Goal: Information Seeking & Learning: Learn about a topic

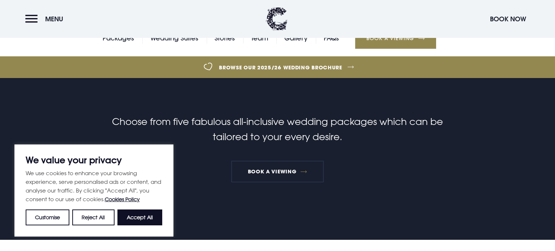
scroll to position [198, 0]
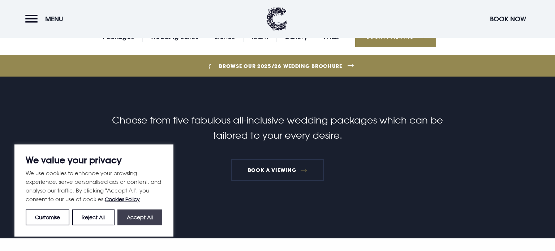
click at [146, 222] on button "Accept All" at bounding box center [139, 217] width 45 height 16
checkbox input "true"
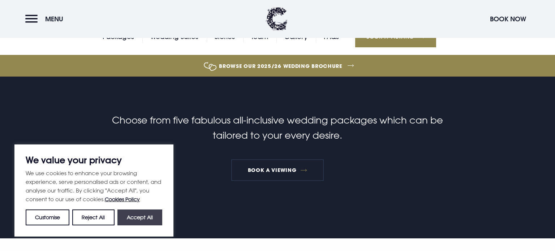
checkbox input "true"
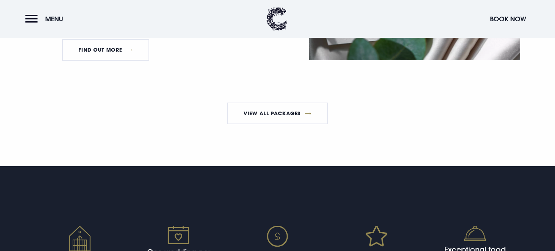
scroll to position [1375, 0]
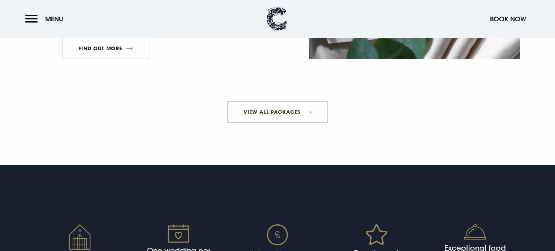
click at [251, 123] on link "View All Packages" at bounding box center [277, 112] width 101 height 22
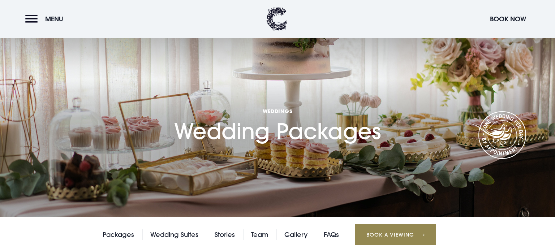
scroll to position [43, 0]
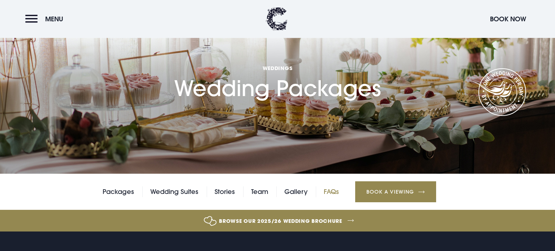
click at [329, 190] on link "FAQs" at bounding box center [331, 191] width 15 height 11
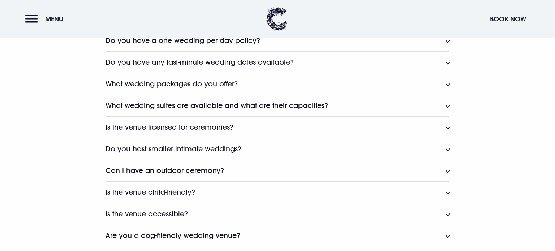
scroll to position [414, 0]
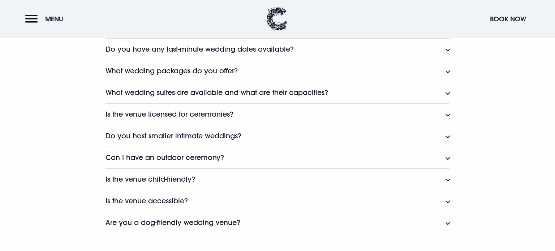
click at [240, 69] on button "What wedding packages do you offer?" at bounding box center [277, 71] width 344 height 22
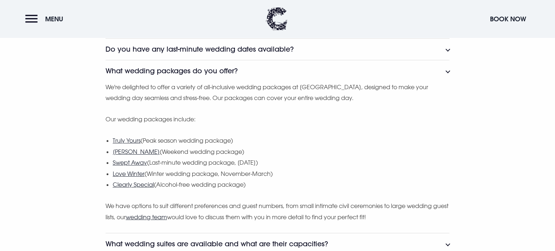
click at [240, 69] on button "What wedding packages do you offer?" at bounding box center [277, 71] width 344 height 22
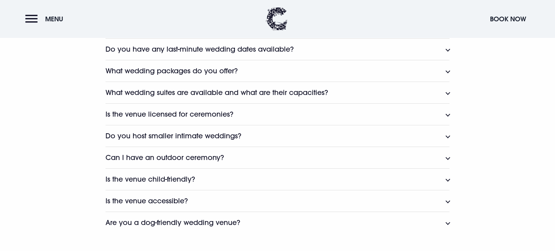
click at [240, 69] on button "What wedding packages do you offer?" at bounding box center [277, 71] width 344 height 22
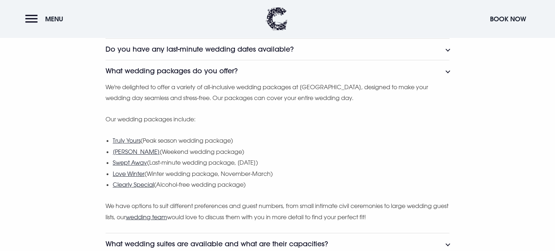
click at [240, 69] on button "What wedding packages do you offer?" at bounding box center [277, 71] width 344 height 22
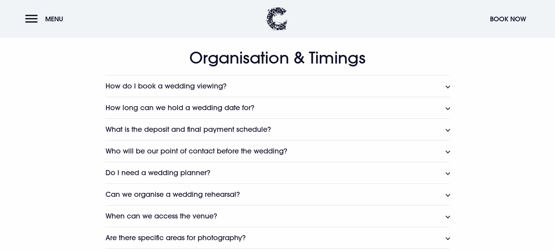
scroll to position [635, 0]
click at [242, 91] on button "How do I book a wedding viewing?" at bounding box center [277, 86] width 344 height 22
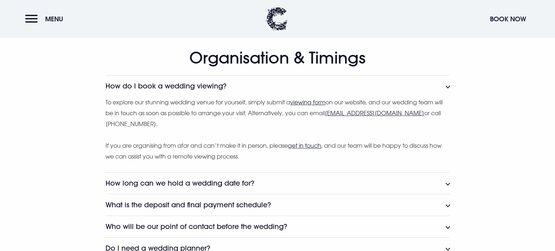
click at [242, 91] on button "How do I book a wedding viewing?" at bounding box center [277, 86] width 344 height 22
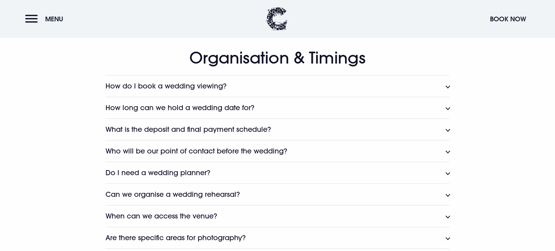
click at [239, 104] on h3 "How long can we hold a wedding date for?" at bounding box center [179, 108] width 149 height 8
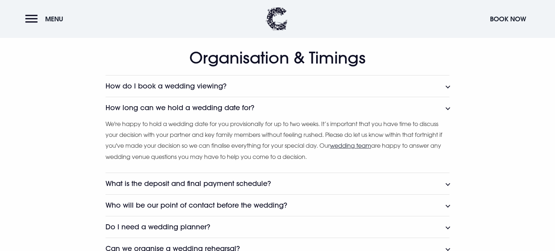
click at [239, 104] on h3 "How long can we hold a wedding date for?" at bounding box center [179, 108] width 149 height 8
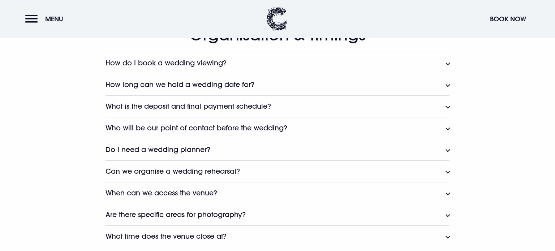
scroll to position [659, 0]
click at [237, 129] on h3 "Who will be our point of contact before the wedding?" at bounding box center [196, 128] width 182 height 8
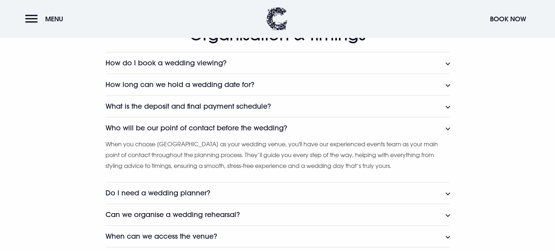
click at [237, 129] on h3 "Who will be our point of contact before the wedding?" at bounding box center [196, 128] width 182 height 8
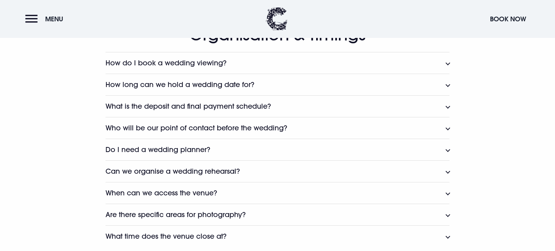
click at [231, 139] on button "Do I need a wedding planner?" at bounding box center [277, 150] width 344 height 22
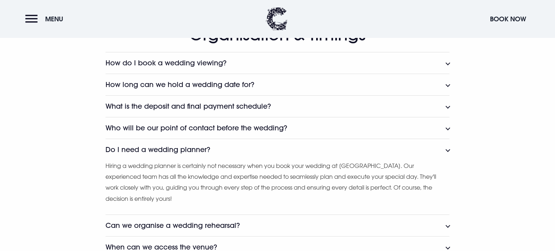
click at [231, 139] on button "Do I need a wedding planner?" at bounding box center [277, 150] width 344 height 22
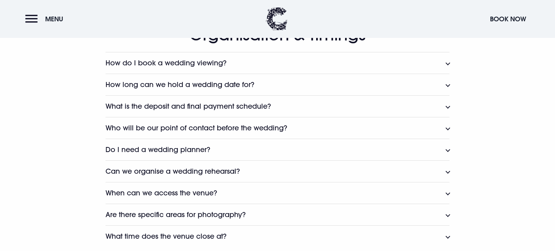
scroll to position [680, 0]
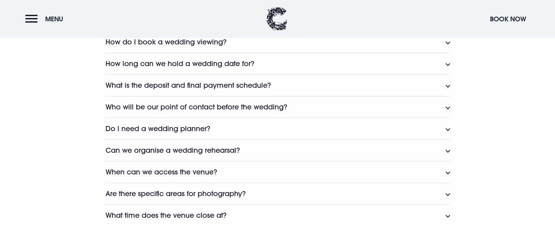
click at [231, 139] on button "Can we organise a wedding rehearsal?" at bounding box center [277, 150] width 344 height 22
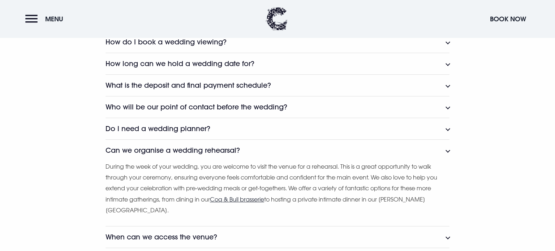
click at [230, 142] on button "Can we organise a wedding rehearsal?" at bounding box center [277, 150] width 344 height 22
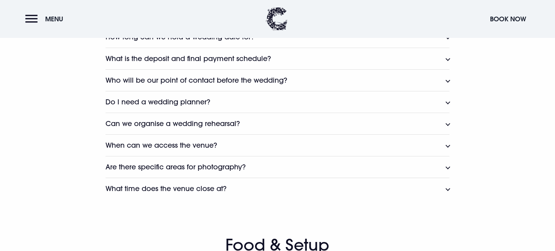
scroll to position [707, 0]
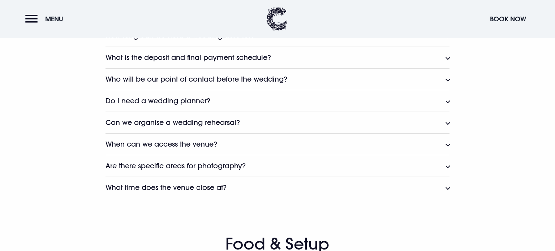
click at [230, 142] on button "When can we access the venue?" at bounding box center [277, 144] width 344 height 22
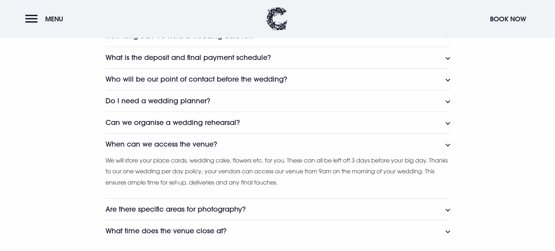
click at [230, 142] on button "When can we access the venue?" at bounding box center [277, 144] width 344 height 22
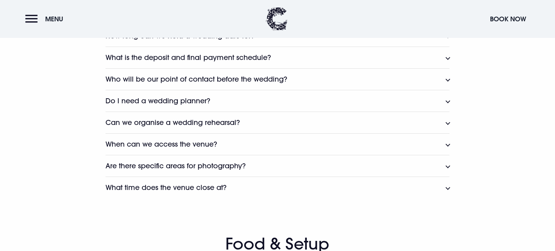
click at [229, 159] on button "Are there specific areas for photography?" at bounding box center [277, 166] width 344 height 22
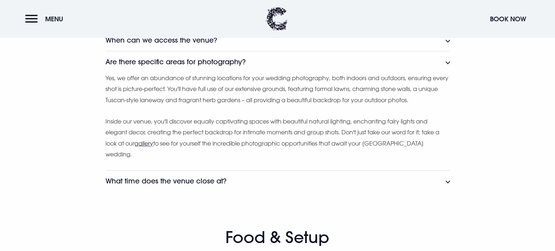
scroll to position [816, 0]
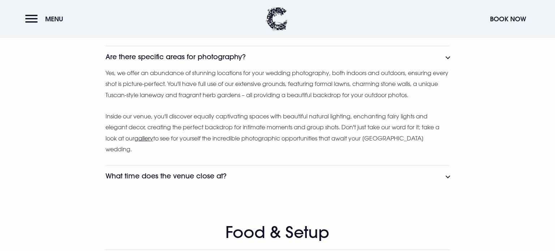
click at [227, 174] on button "What time does the venue close at?" at bounding box center [277, 176] width 344 height 22
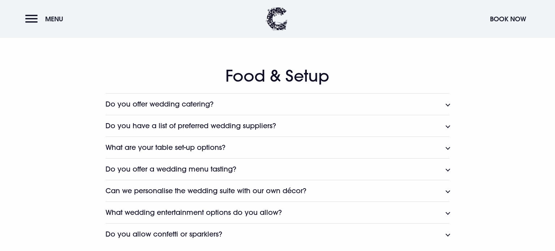
scroll to position [1017, 0]
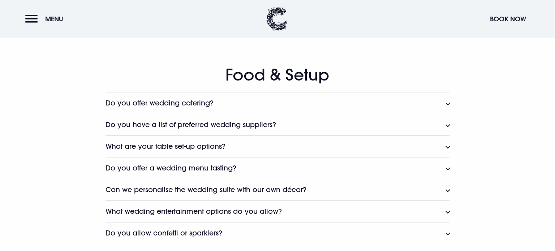
click at [182, 99] on h3 "Do you offer wedding catering?" at bounding box center [159, 103] width 108 height 8
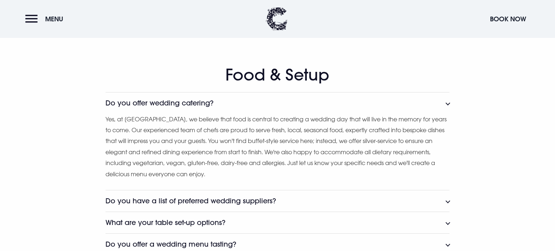
click at [182, 99] on h3 "Do you offer wedding catering?" at bounding box center [159, 103] width 108 height 8
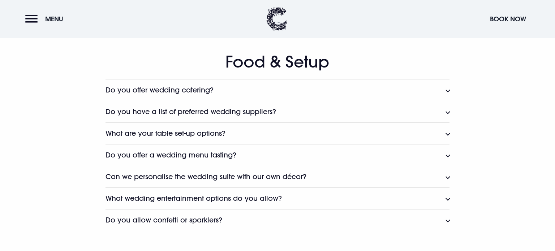
scroll to position [1032, 0]
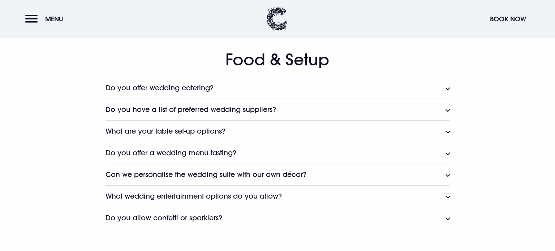
click at [181, 105] on h3 "Do you have a list of preferred wedding suppliers?" at bounding box center [190, 109] width 170 height 8
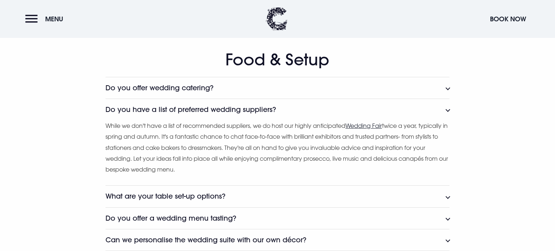
click at [181, 105] on h3 "Do you have a list of preferred wedding suppliers?" at bounding box center [190, 109] width 170 height 8
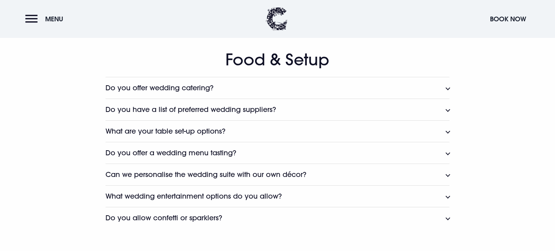
click at [182, 127] on h3 "What are your table set-up options?" at bounding box center [165, 131] width 120 height 8
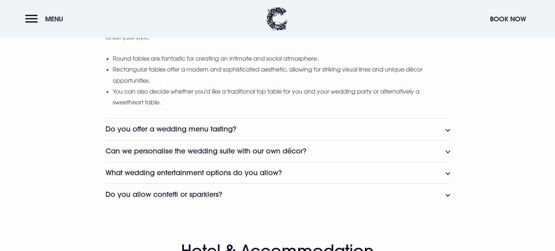
scroll to position [1165, 0]
click at [182, 126] on h3 "Do you offer a wedding menu tasting?" at bounding box center [170, 129] width 131 height 8
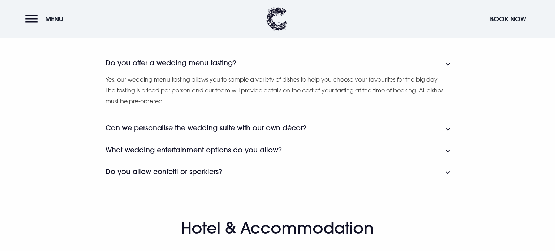
scroll to position [1231, 0]
click at [182, 126] on h3 "Can we personalise the wedding suite with our own décor?" at bounding box center [205, 127] width 201 height 8
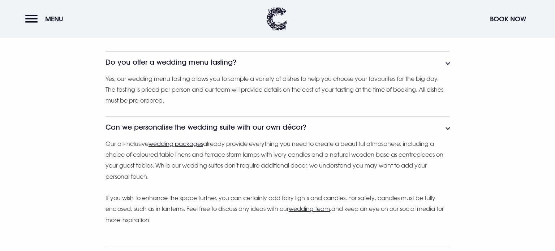
click at [182, 126] on h3 "Can we personalise the wedding suite with our own décor?" at bounding box center [205, 127] width 201 height 8
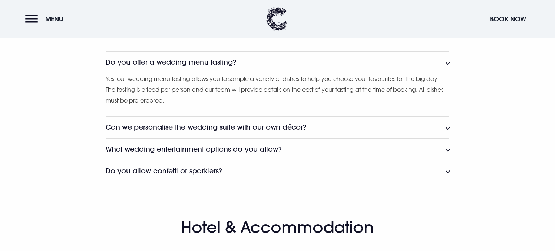
click at [193, 173] on h3 "Do you allow confetti or sparklers?" at bounding box center [163, 171] width 117 height 8
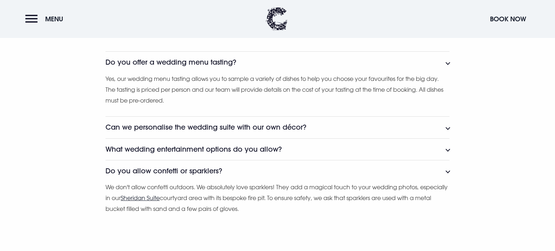
click at [220, 170] on h3 "Do you allow confetti or sparklers?" at bounding box center [163, 171] width 117 height 8
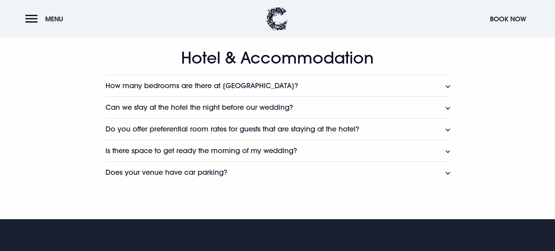
scroll to position [1402, 0]
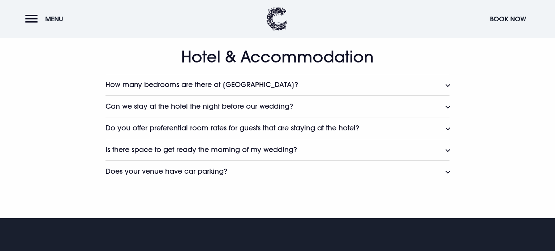
click at [217, 109] on button "Can we stay at the hotel the night before our wedding?" at bounding box center [277, 106] width 344 height 22
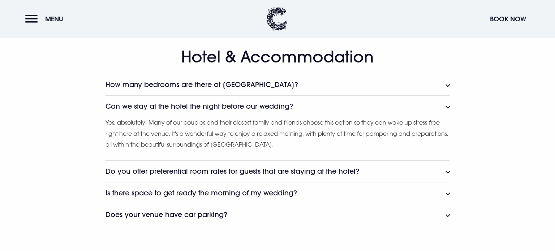
click at [222, 162] on button "Do you offer preferential room rates for guests that are staying at the hotel?" at bounding box center [277, 171] width 344 height 22
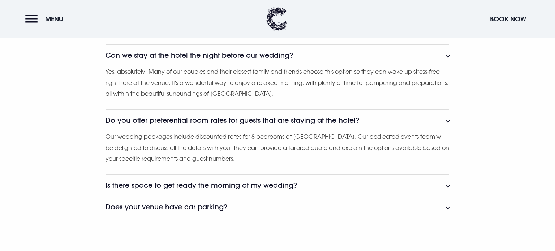
scroll to position [1453, 0]
click at [220, 188] on button "Is there space to get ready the morning of my wedding?" at bounding box center [277, 185] width 344 height 22
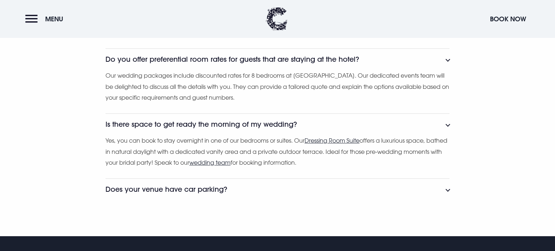
click at [220, 188] on h3 "Does your venue have car parking?" at bounding box center [166, 189] width 122 height 8
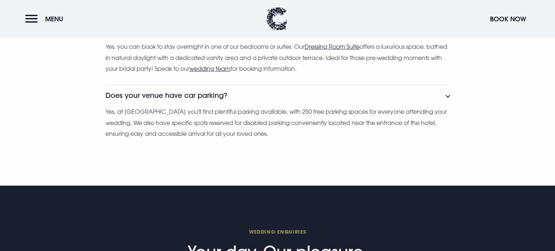
scroll to position [0, 0]
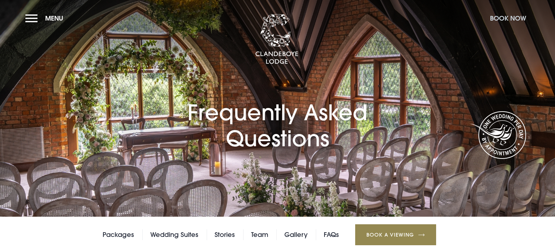
click at [493, 21] on button "Book Now" at bounding box center [507, 18] width 43 height 16
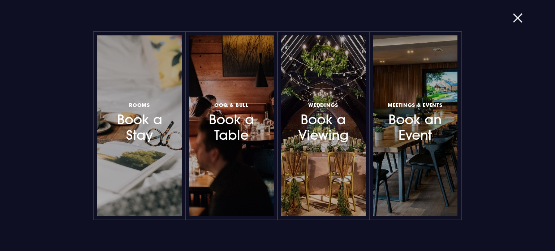
click at [513, 16] on button "button" at bounding box center [521, 17] width 19 height 7
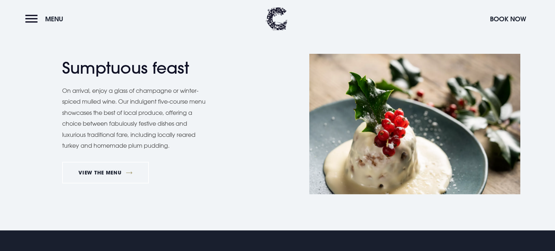
scroll to position [612, 0]
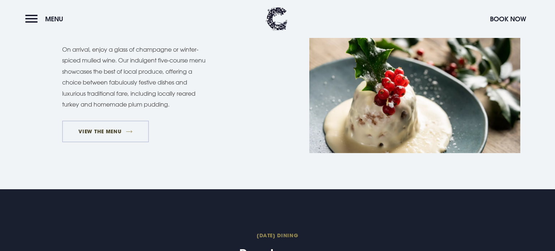
click at [78, 134] on link "VIEW THE MENU" at bounding box center [105, 132] width 87 height 22
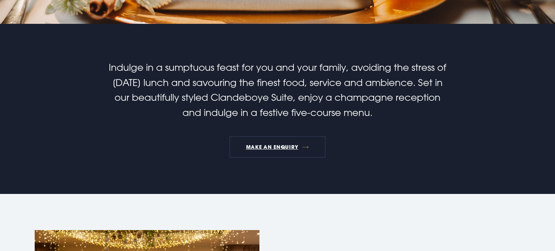
scroll to position [0, 0]
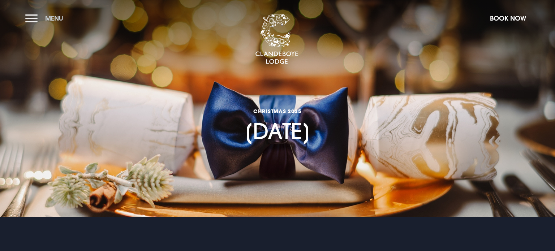
click at [30, 13] on button "Menu" at bounding box center [46, 18] width 42 height 16
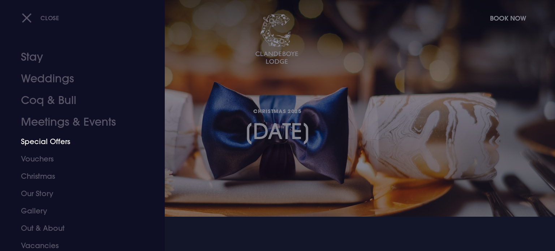
scroll to position [20, 0]
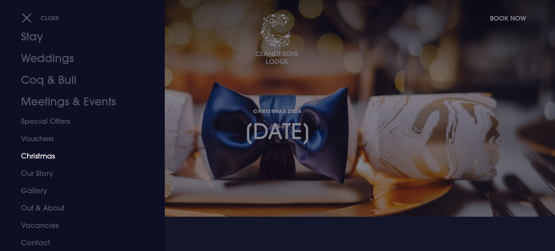
click at [38, 164] on link "Christmas" at bounding box center [78, 155] width 114 height 17
